Goal: Complete application form

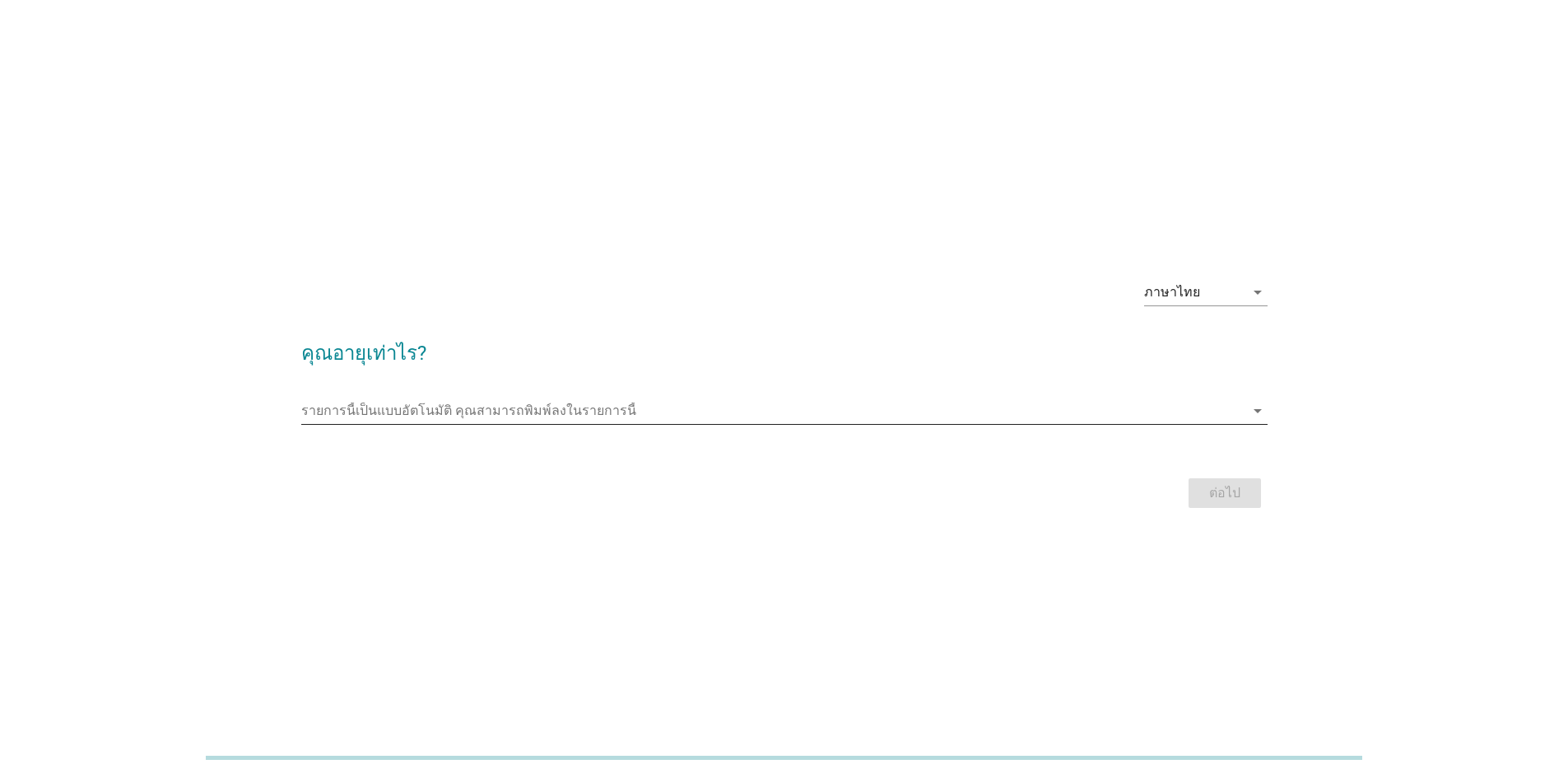
click at [627, 402] on input "รายการนี้เป็นแบบอัตโนมัติ คุณสามารถพิมพ์ลงในรายการนี้" at bounding box center [773, 411] width 943 height 26
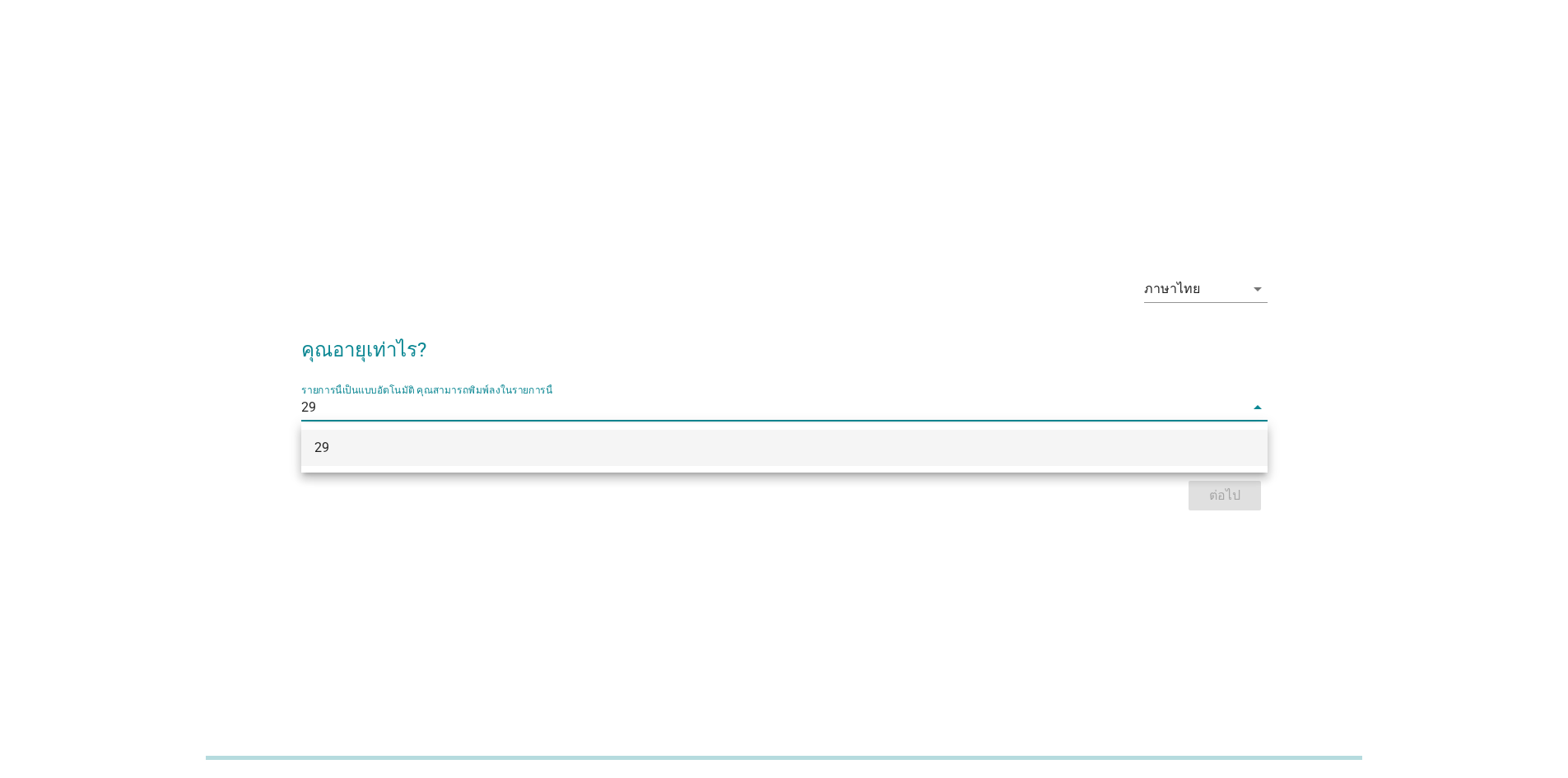
type input "29"
click at [1081, 566] on div "ภาษาไทย arrow_drop_down คุณอายุเท่าไร? รายการนี้เป็นแบบอัตโนมัติ [PERSON_NAME]พ…" at bounding box center [784, 389] width 1568 height 778
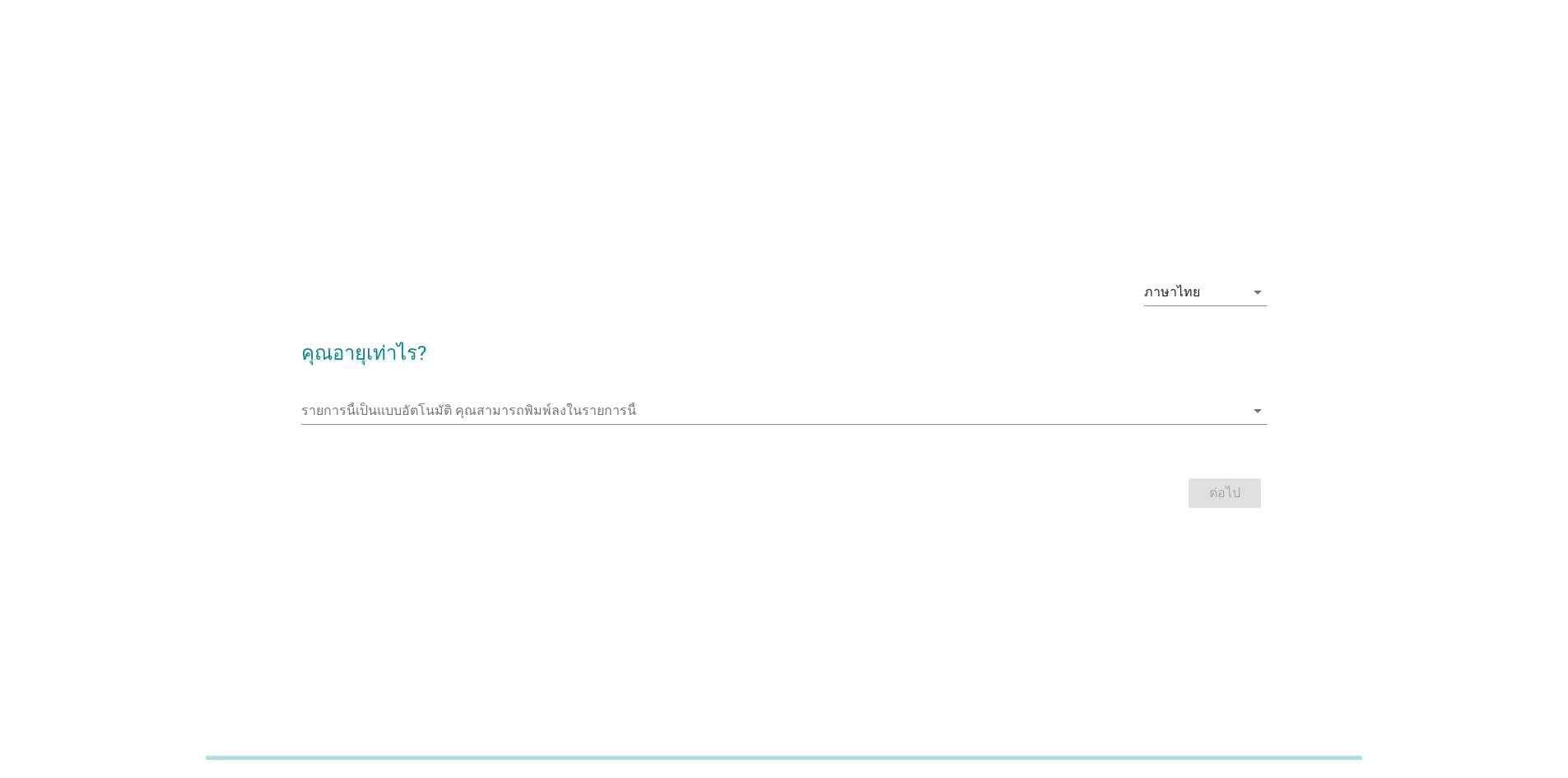
click at [732, 427] on div "รายการนี้เป็นแบบอัตโนมัติ [PERSON_NAME]พิมพ์ลงในรายการนี้ arrow_drop_down" at bounding box center [784, 419] width 967 height 43
click at [734, 416] on input "รายการนี้เป็นแบบอัตโนมัติ คุณสามารถพิมพ์ลงในรายการนี้" at bounding box center [773, 411] width 943 height 26
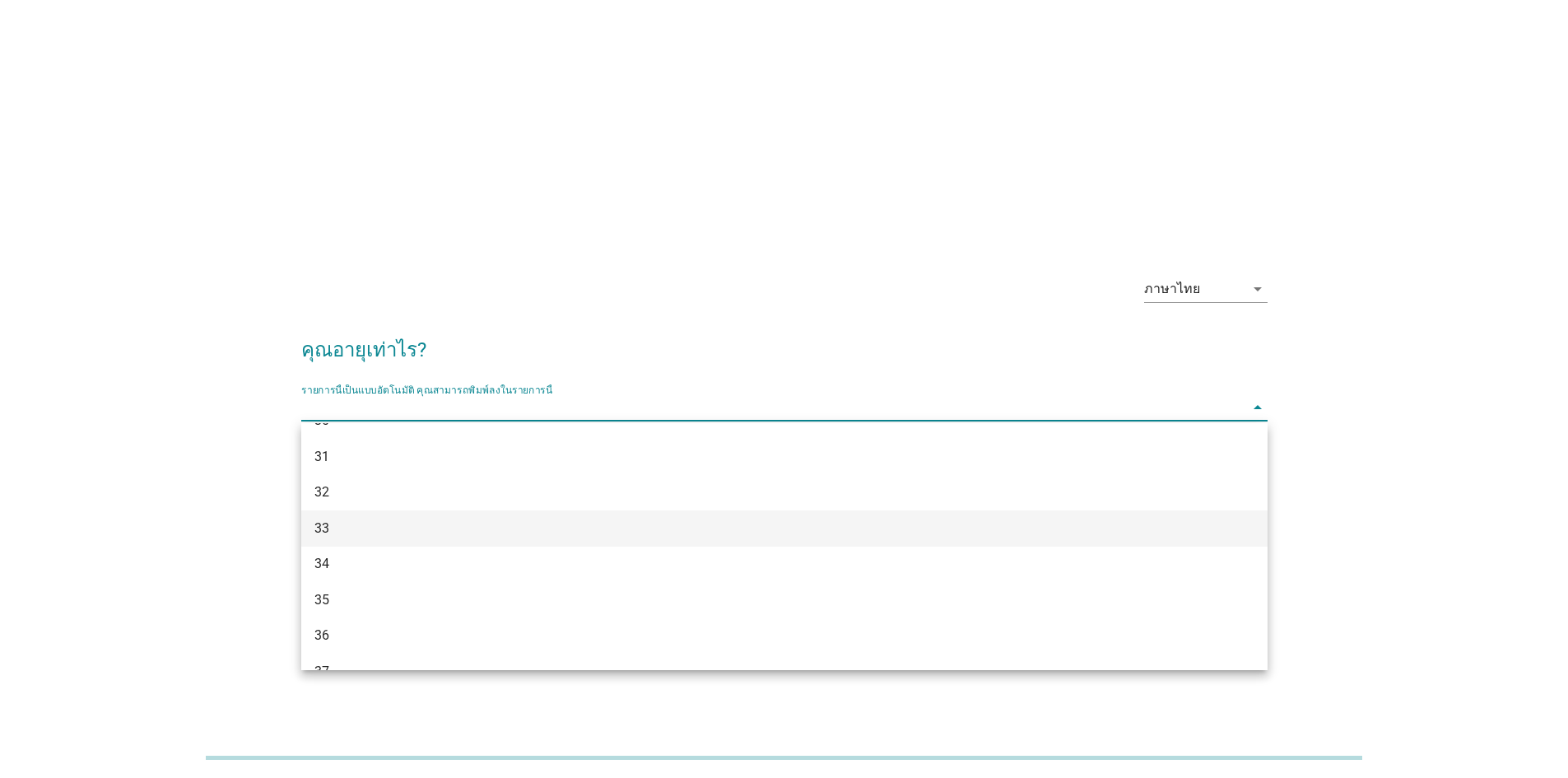
scroll to position [402, 0]
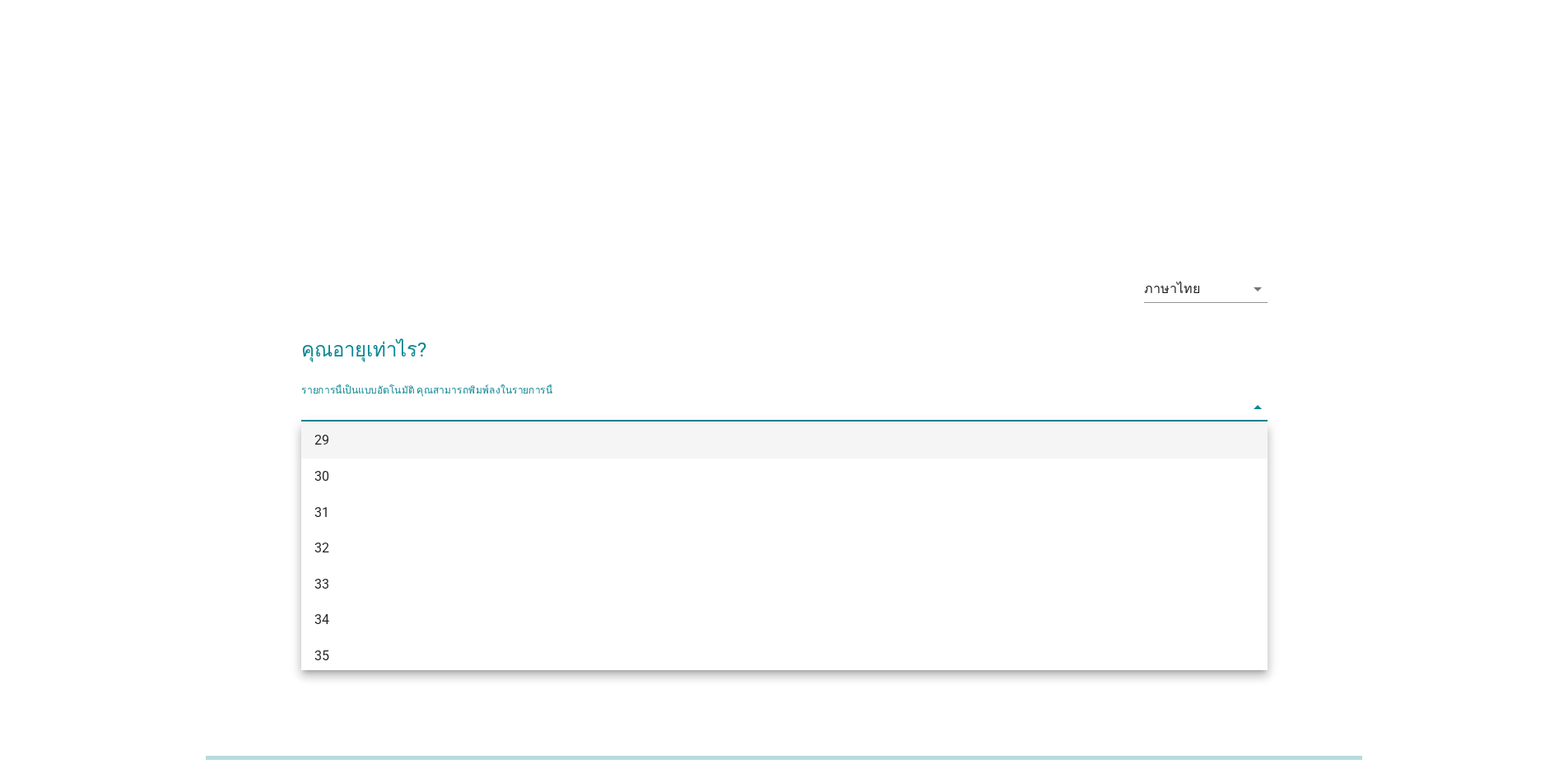
click at [372, 451] on div "29" at bounding box center [784, 441] width 967 height 37
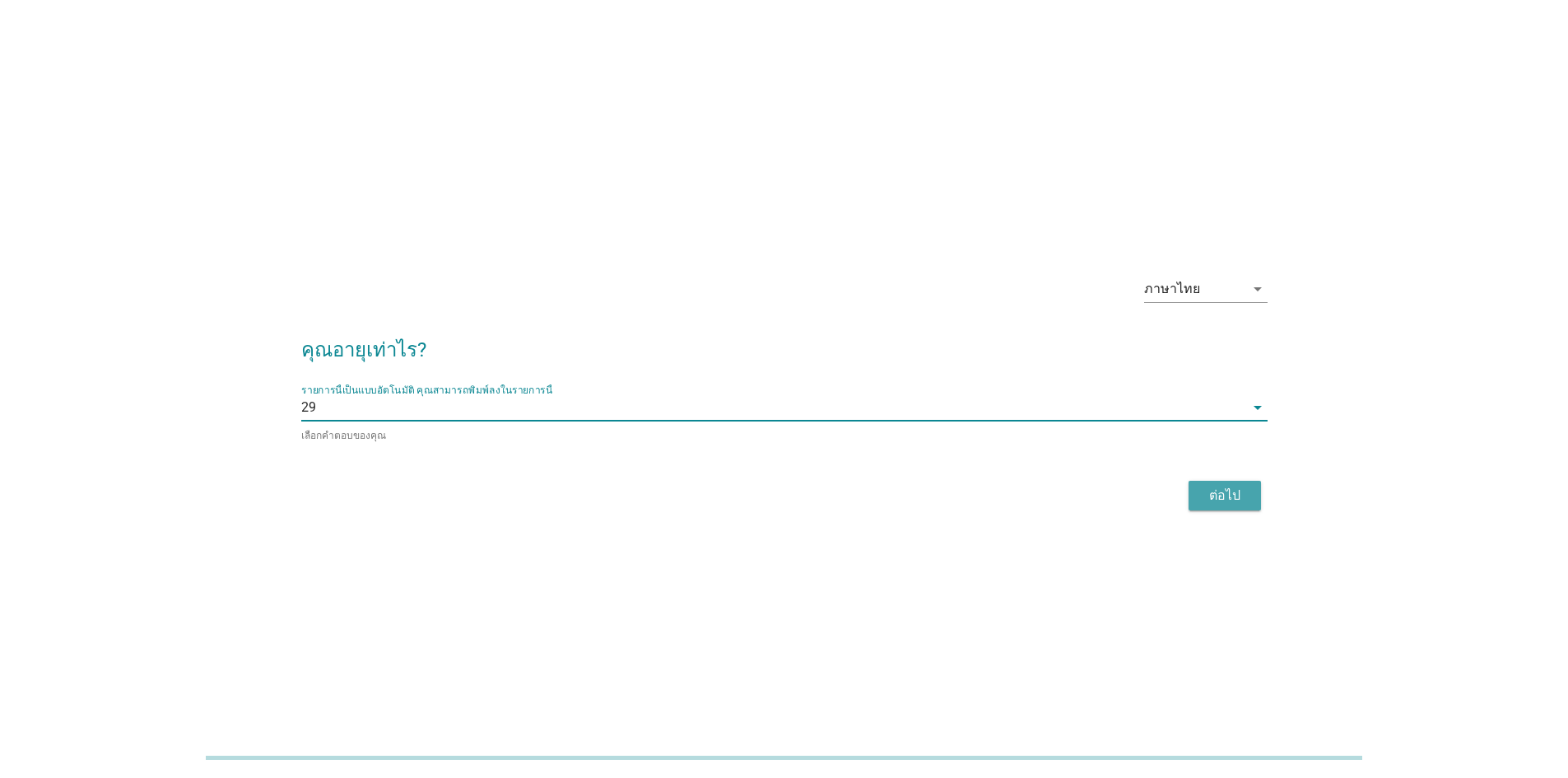
click at [1196, 492] on button "ต่อไป" at bounding box center [1224, 496] width 72 height 30
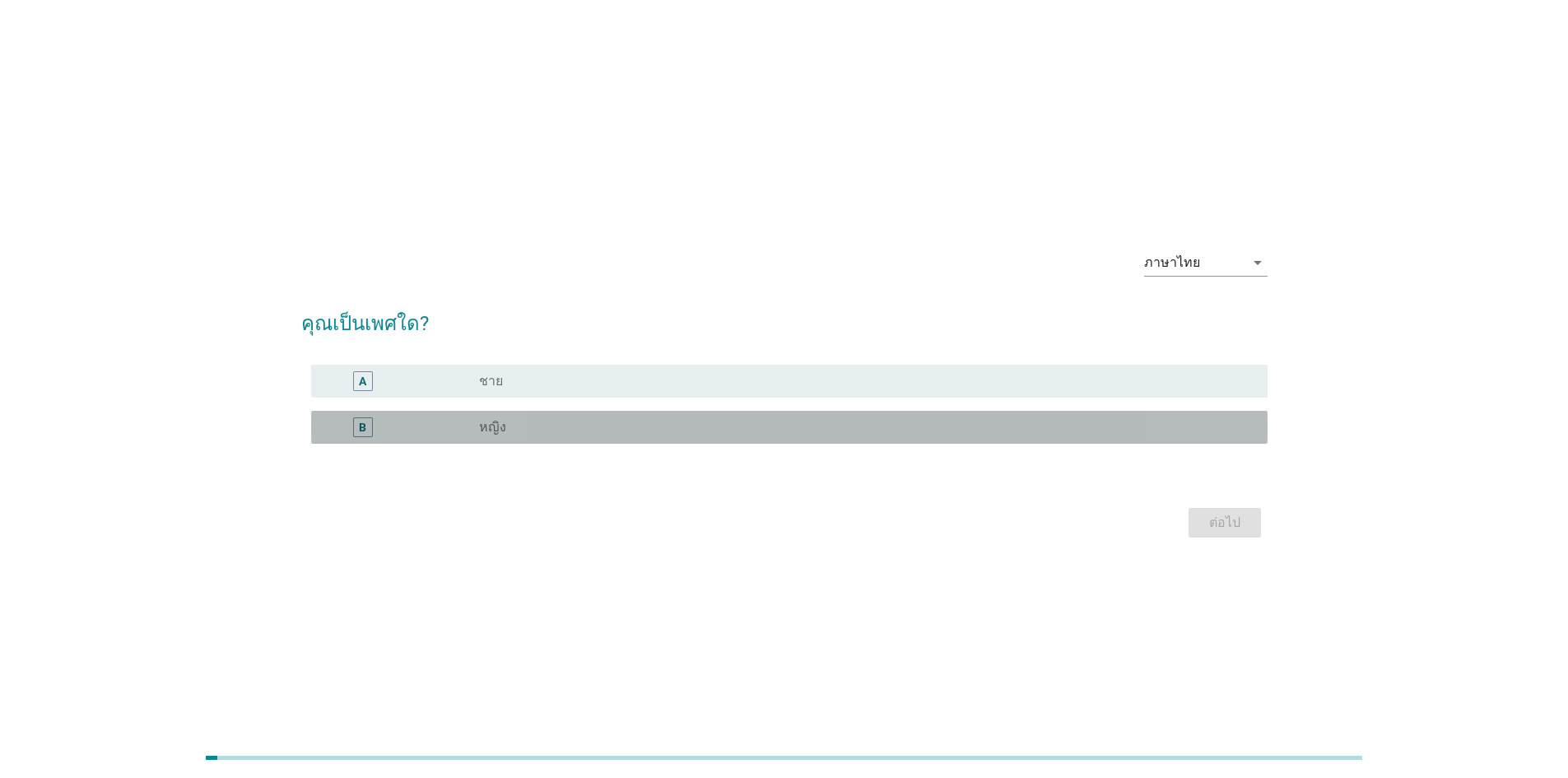
click at [489, 425] on label "หญิง" at bounding box center [492, 428] width 27 height 17
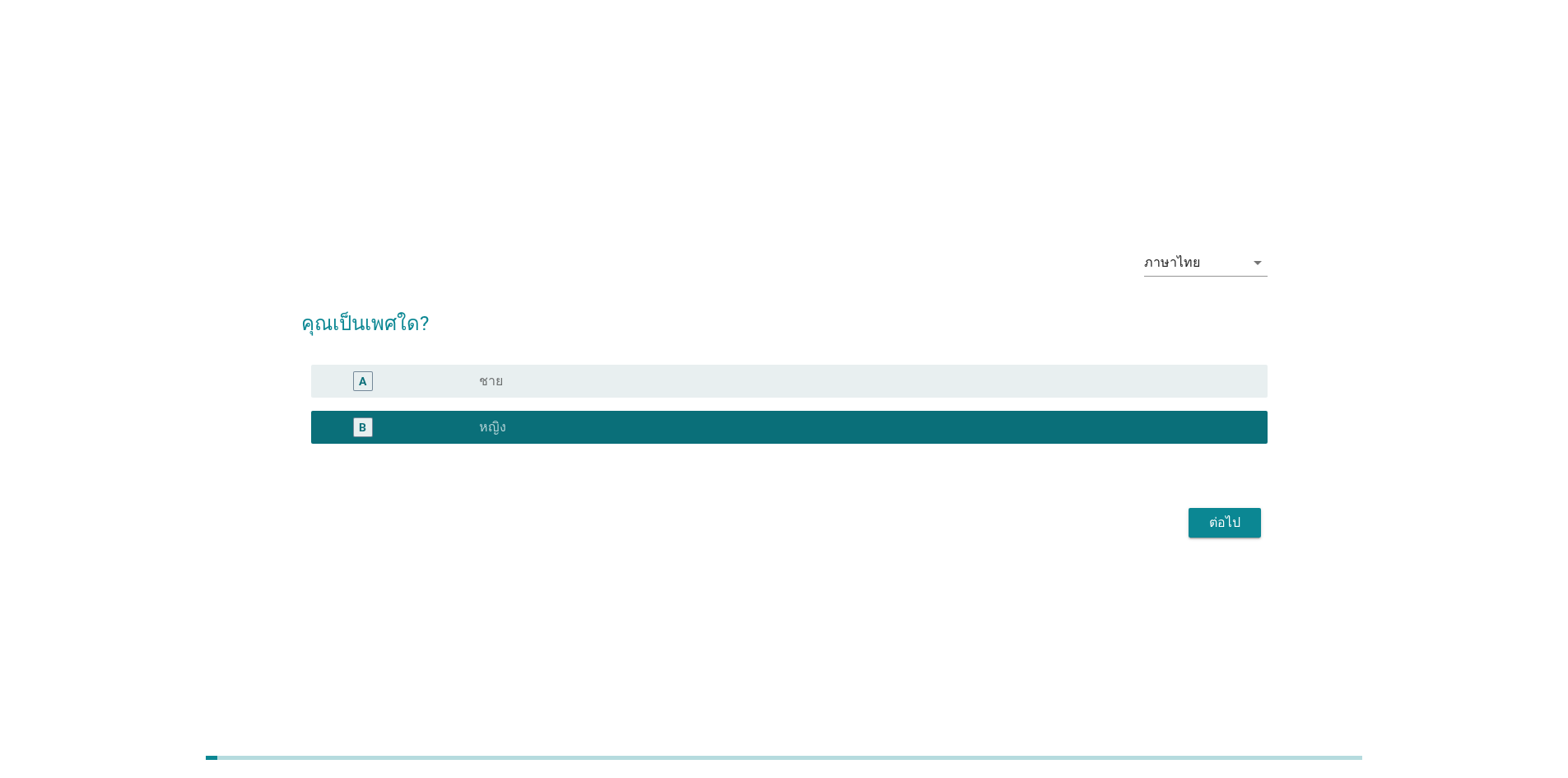
click at [1220, 527] on div "ต่อไป" at bounding box center [1224, 522] width 46 height 20
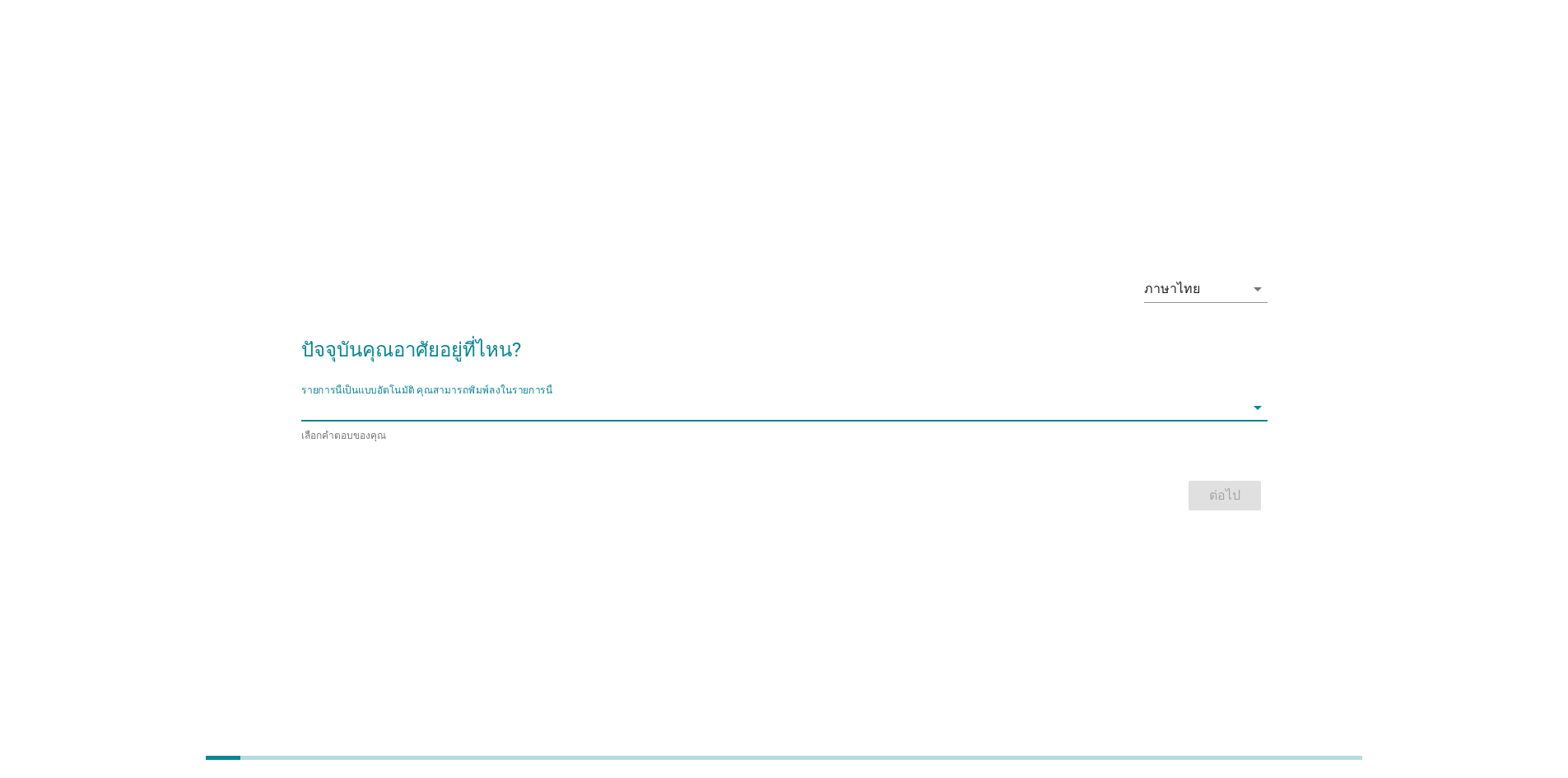
click at [522, 412] on input "รายการนี้เป็นแบบอัตโนมัติ คุณสามารถพิมพ์ลงในรายการนี้" at bounding box center [773, 408] width 943 height 26
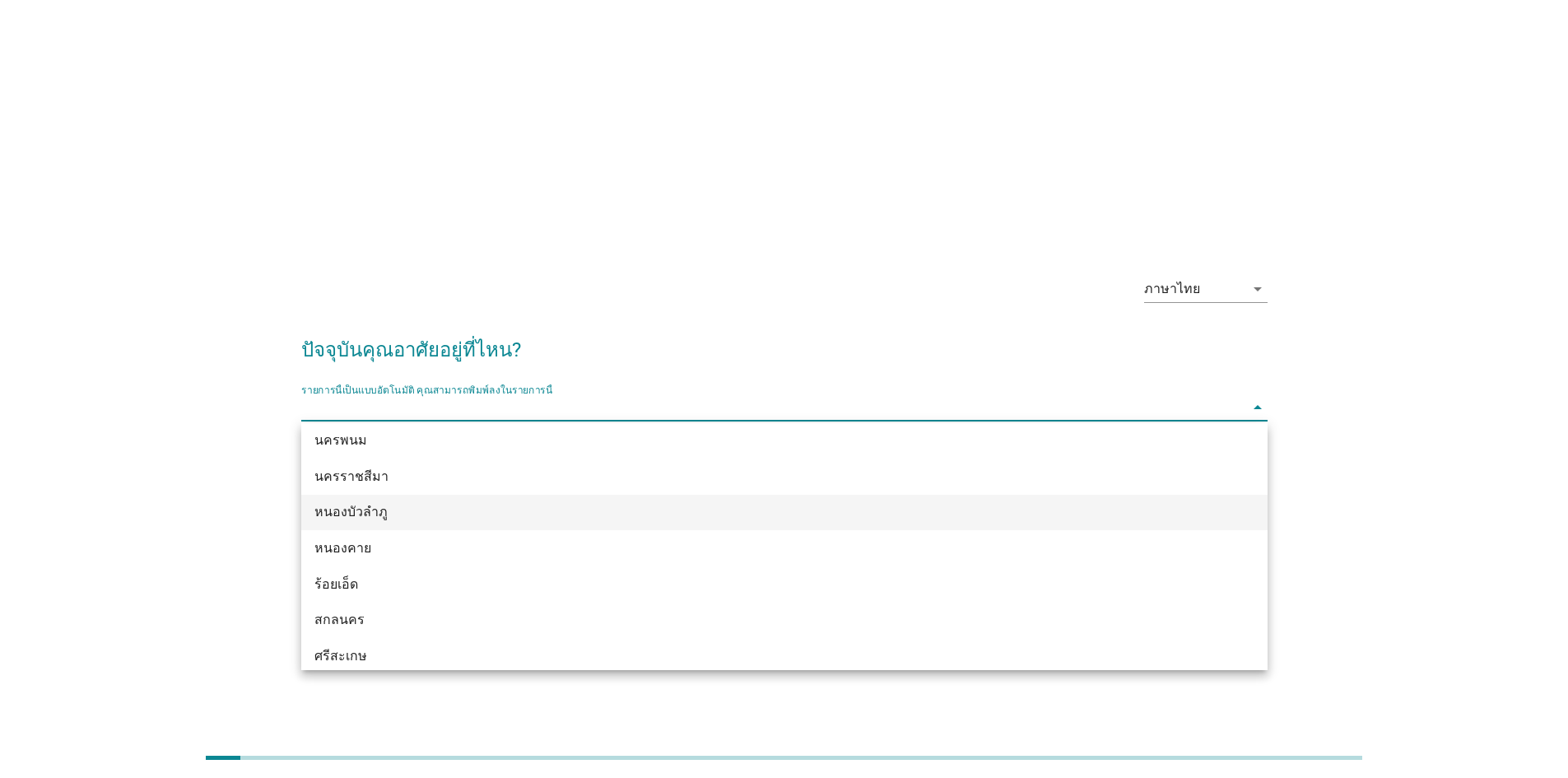
scroll to position [329, 0]
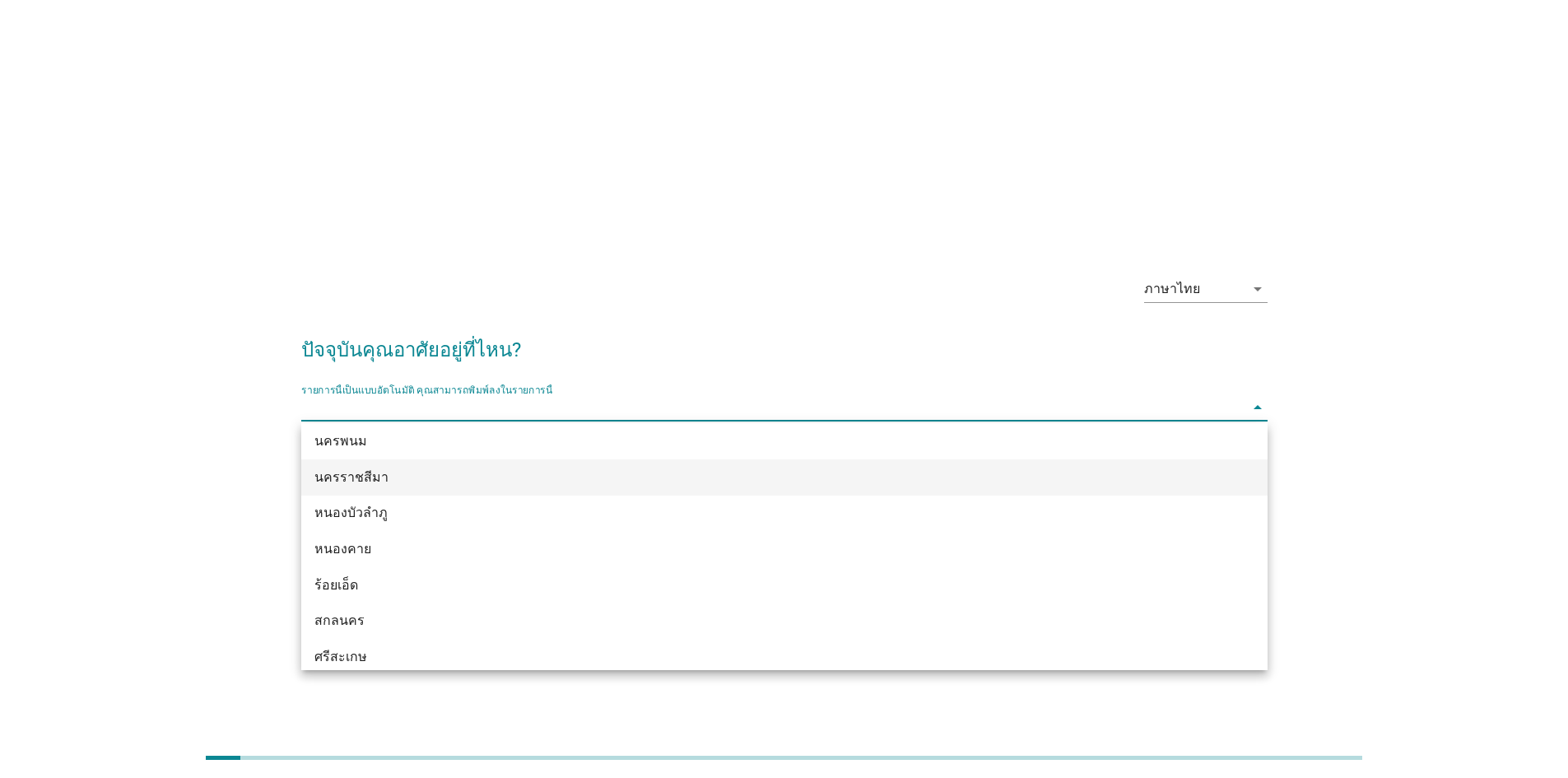
click at [515, 480] on div "นครราชสีมา" at bounding box center [745, 477] width 862 height 20
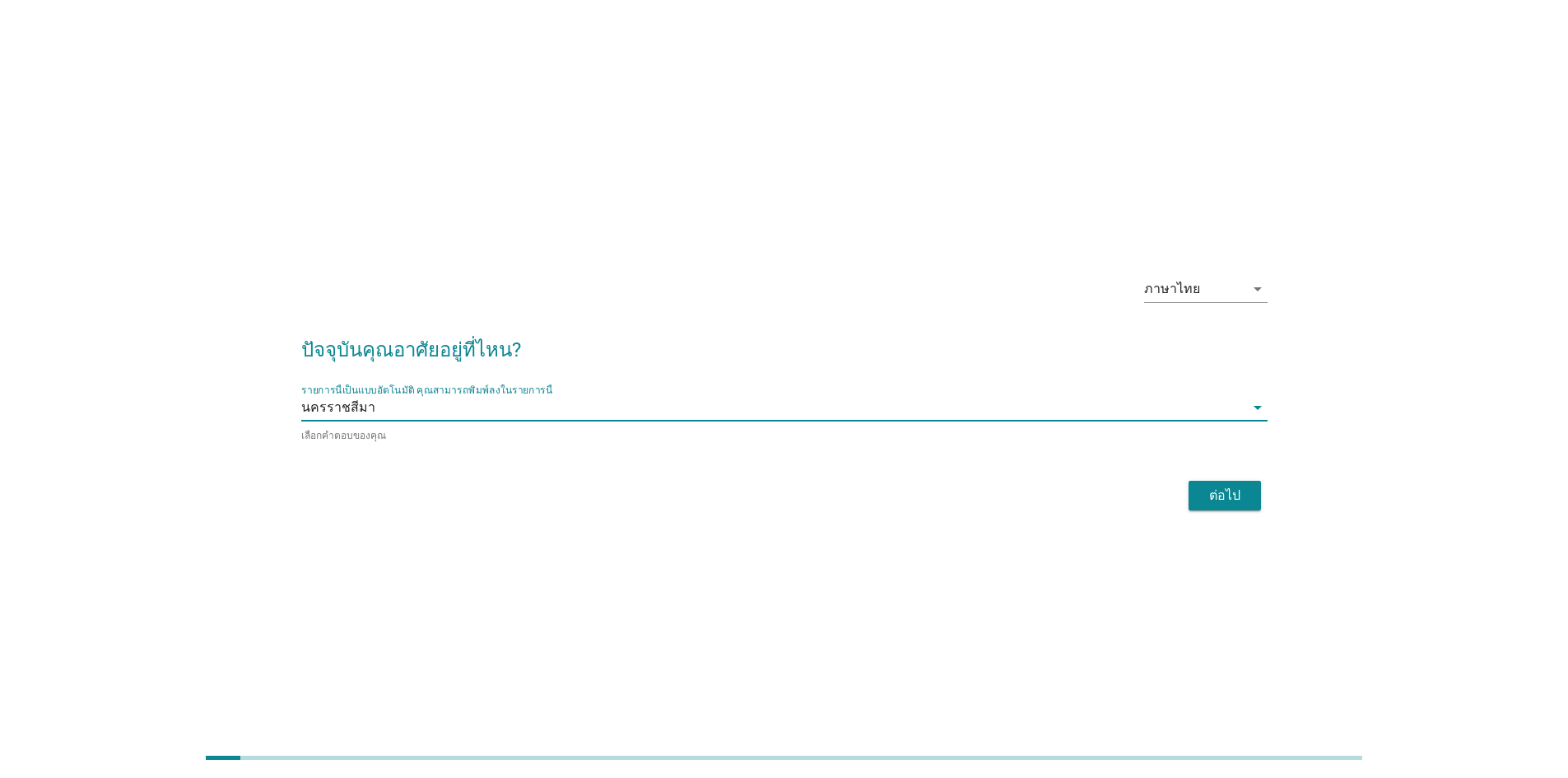
click at [1231, 497] on div "ต่อไป" at bounding box center [1224, 495] width 46 height 20
